Goal: Task Accomplishment & Management: Complete application form

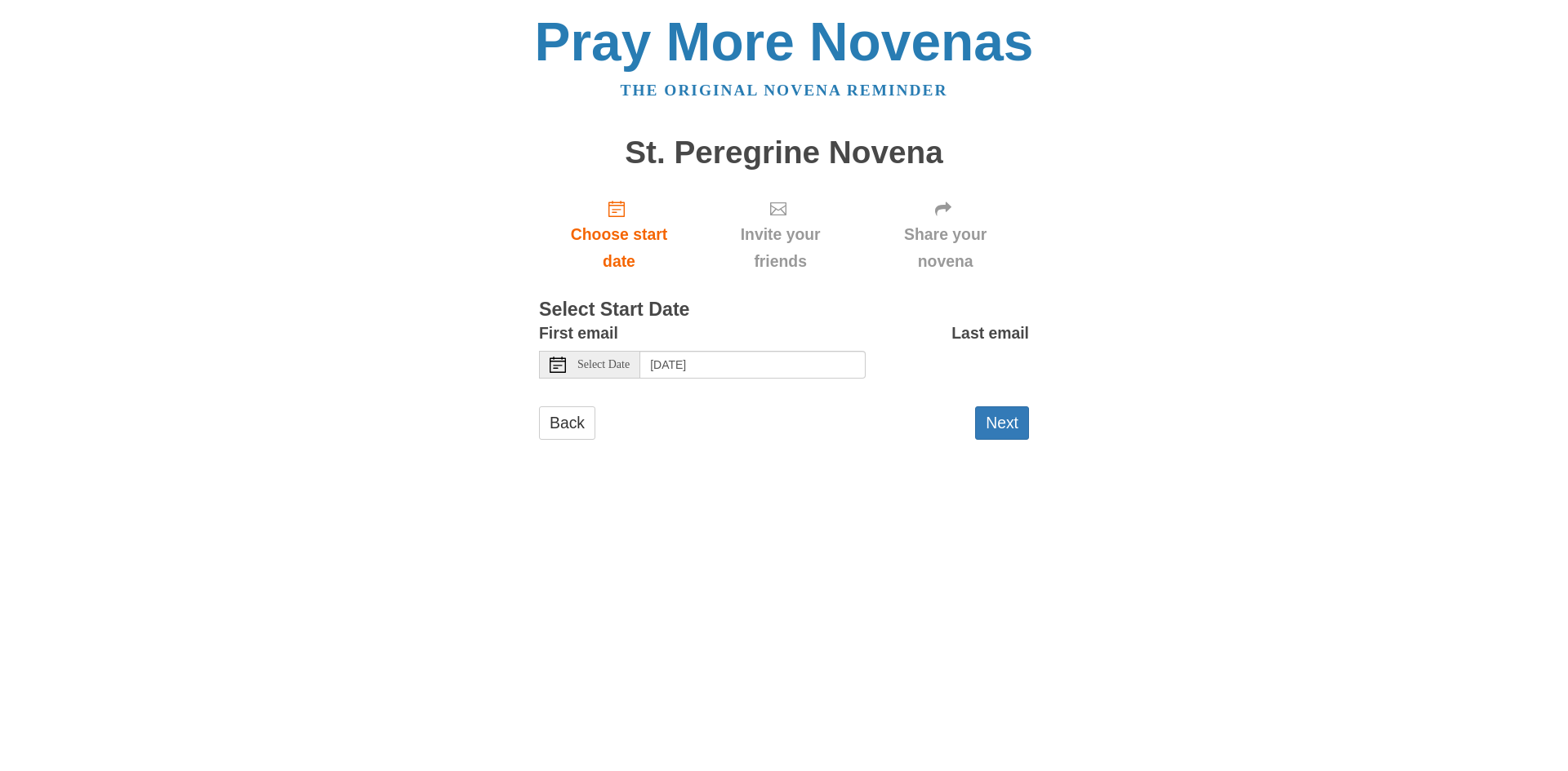
click at [616, 373] on div "Select Date" at bounding box center [590, 364] width 101 height 28
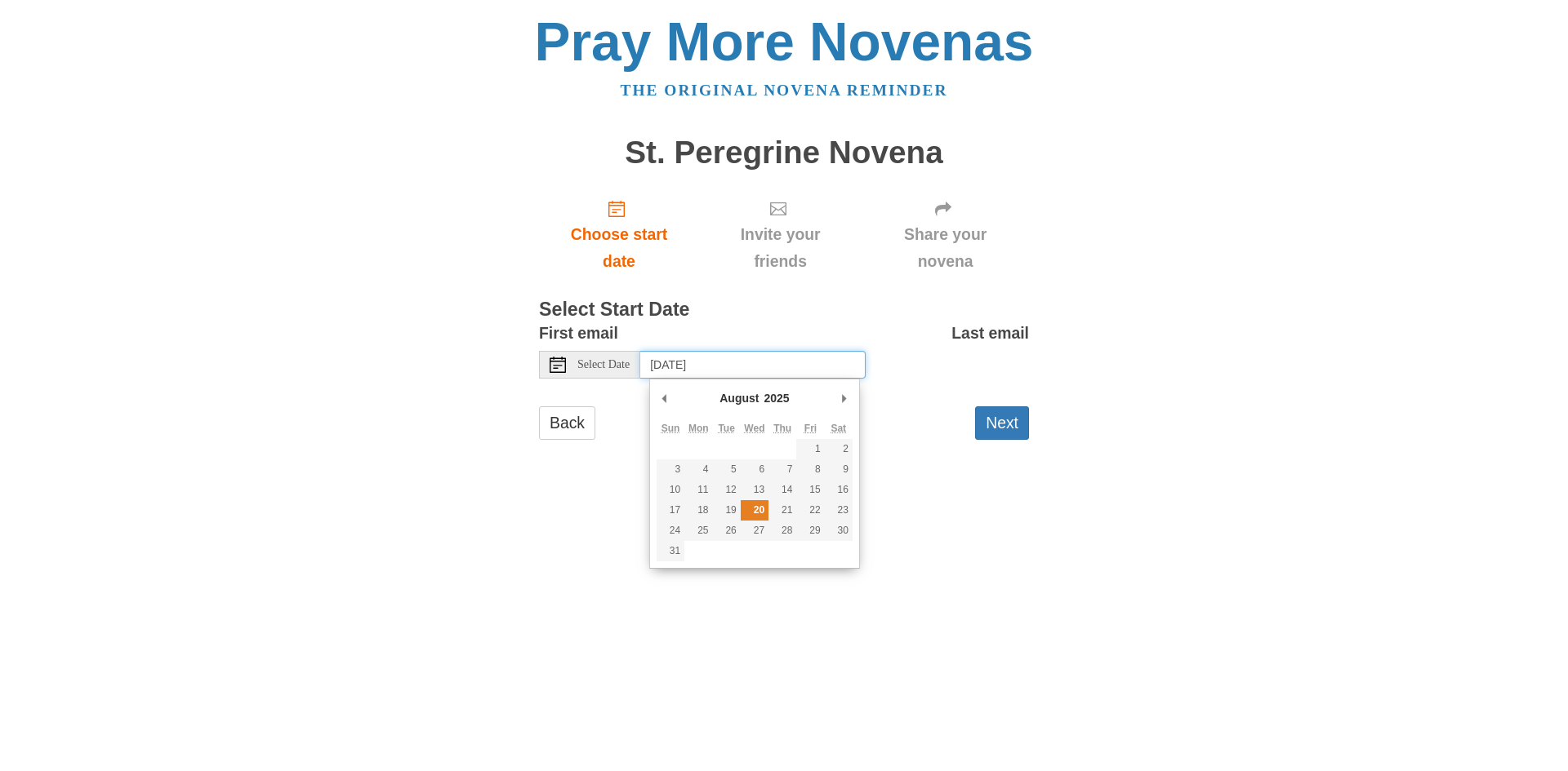
type input "Wednesday, August 20th"
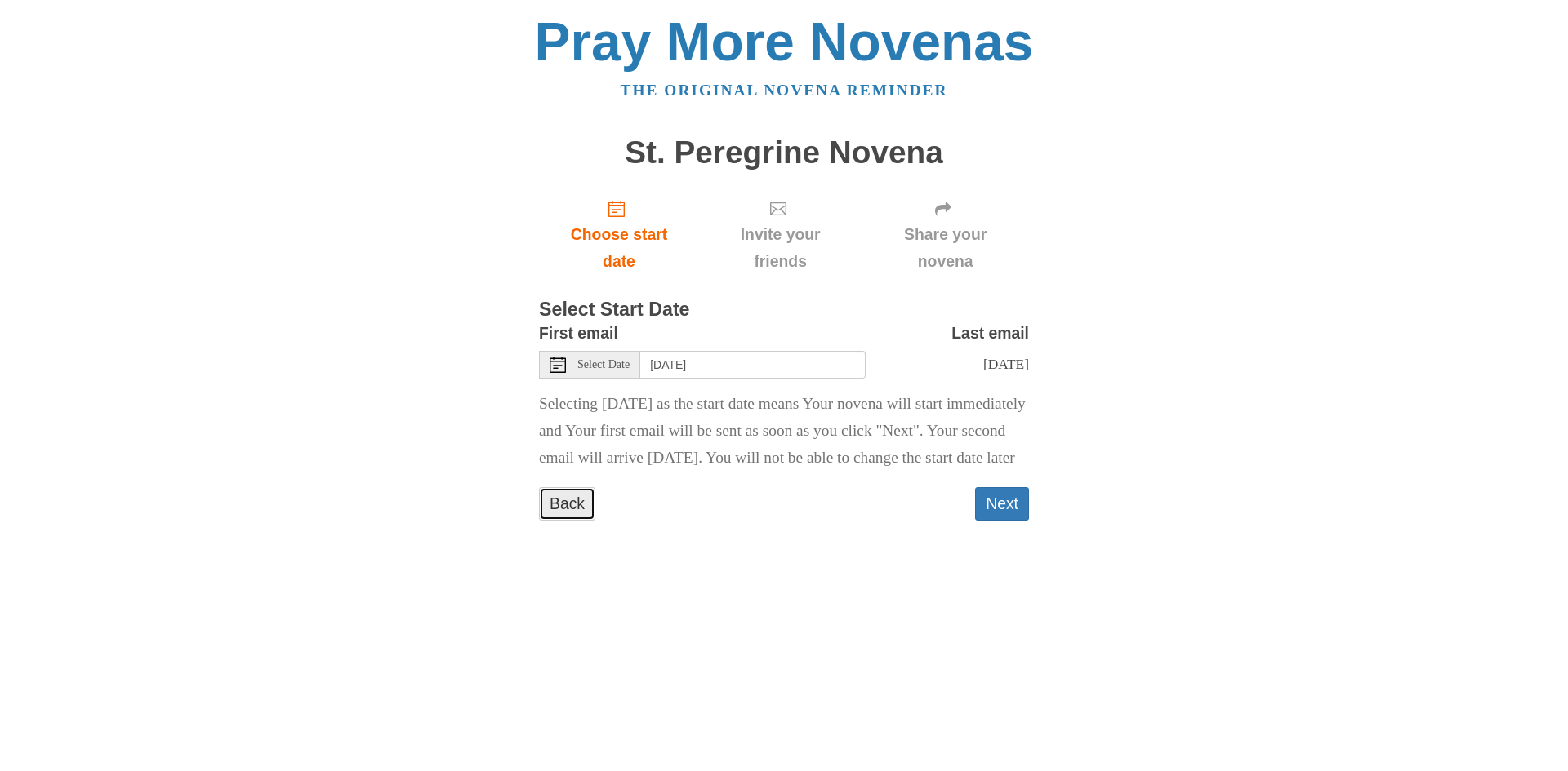
click at [562, 520] on link "Back" at bounding box center [567, 504] width 57 height 34
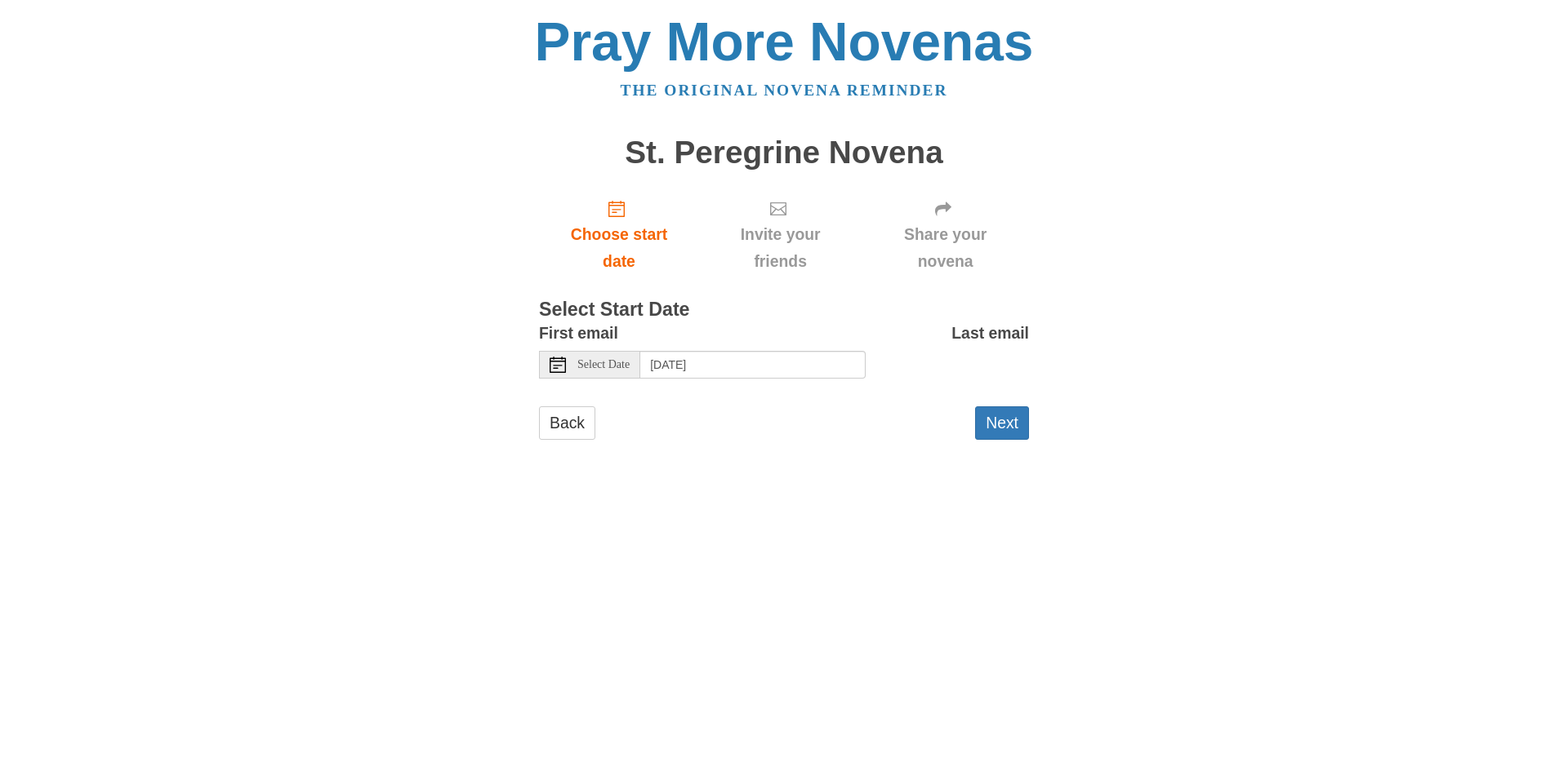
click at [973, 336] on label "Last email" at bounding box center [990, 333] width 78 height 27
click at [561, 434] on link "Back" at bounding box center [567, 423] width 57 height 34
